Goal: Task Accomplishment & Management: Manage account settings

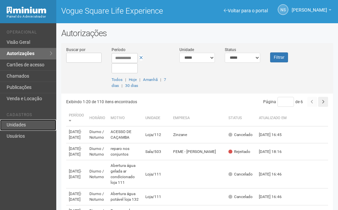
click at [26, 122] on link "Unidades" at bounding box center [28, 124] width 56 height 11
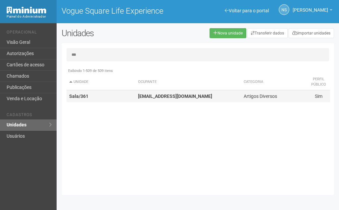
type input "***"
click at [159, 94] on strong "[EMAIL_ADDRESS][DOMAIN_NAME]" at bounding box center [175, 95] width 74 height 5
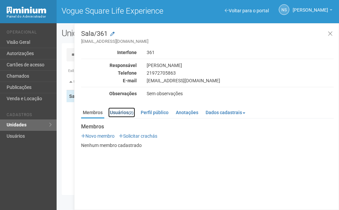
click at [119, 109] on link "Usuários (2)" at bounding box center [121, 112] width 27 height 10
